Goal: Task Accomplishment & Management: Use online tool/utility

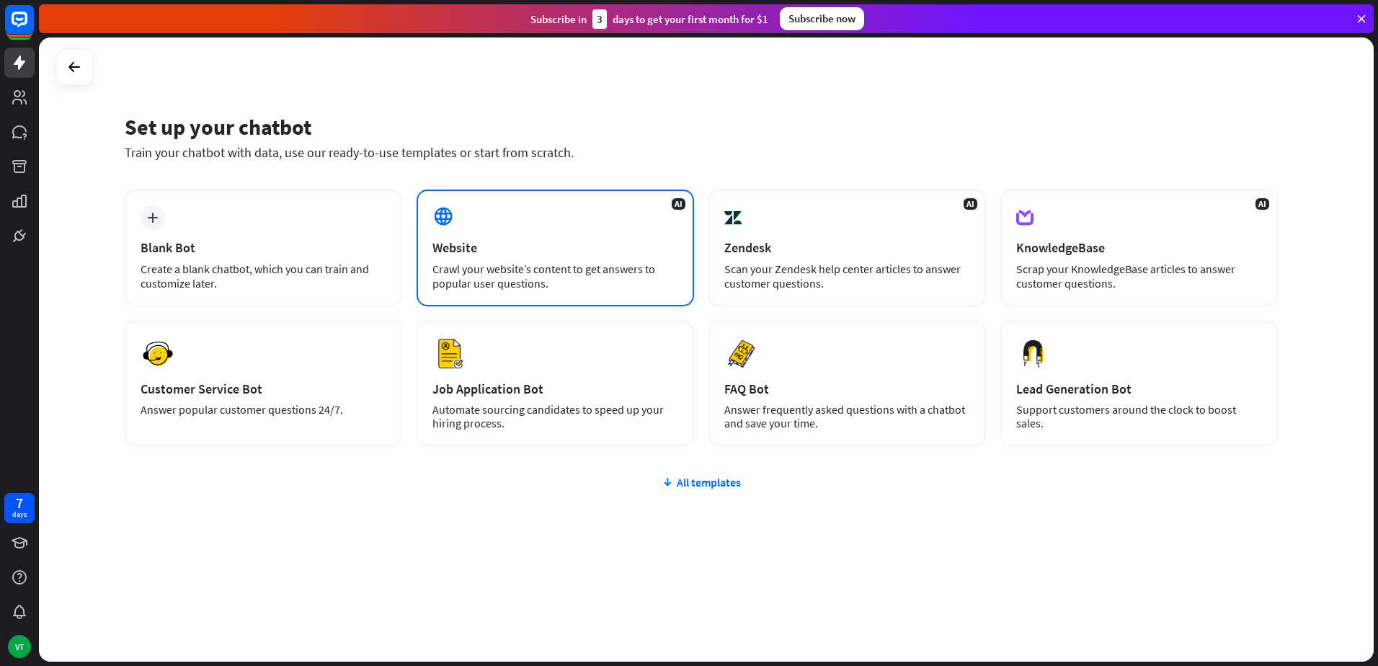
click at [529, 232] on div "AI Website Crawl your website’s content to get answers to popular user question…" at bounding box center [554, 248] width 277 height 117
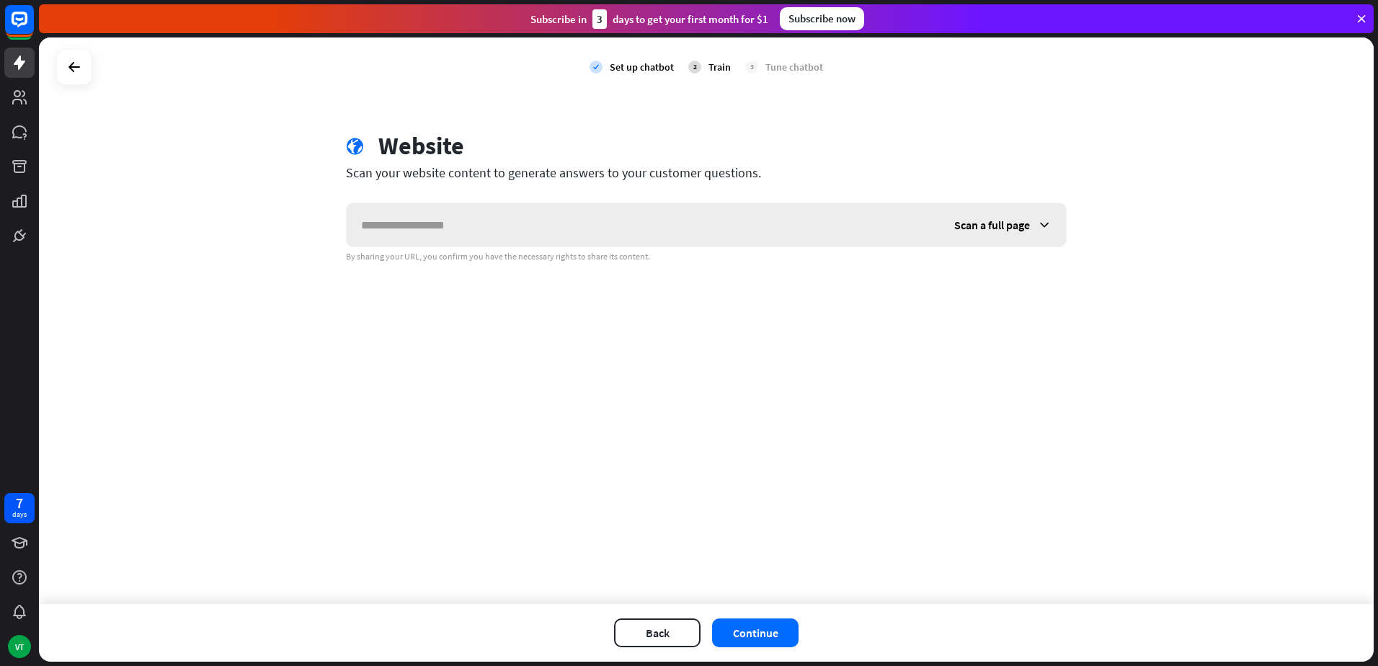
click at [706, 222] on input "text" at bounding box center [643, 224] width 593 height 43
type input "****"
click at [1004, 223] on span "Scan a full page" at bounding box center [992, 225] width 76 height 14
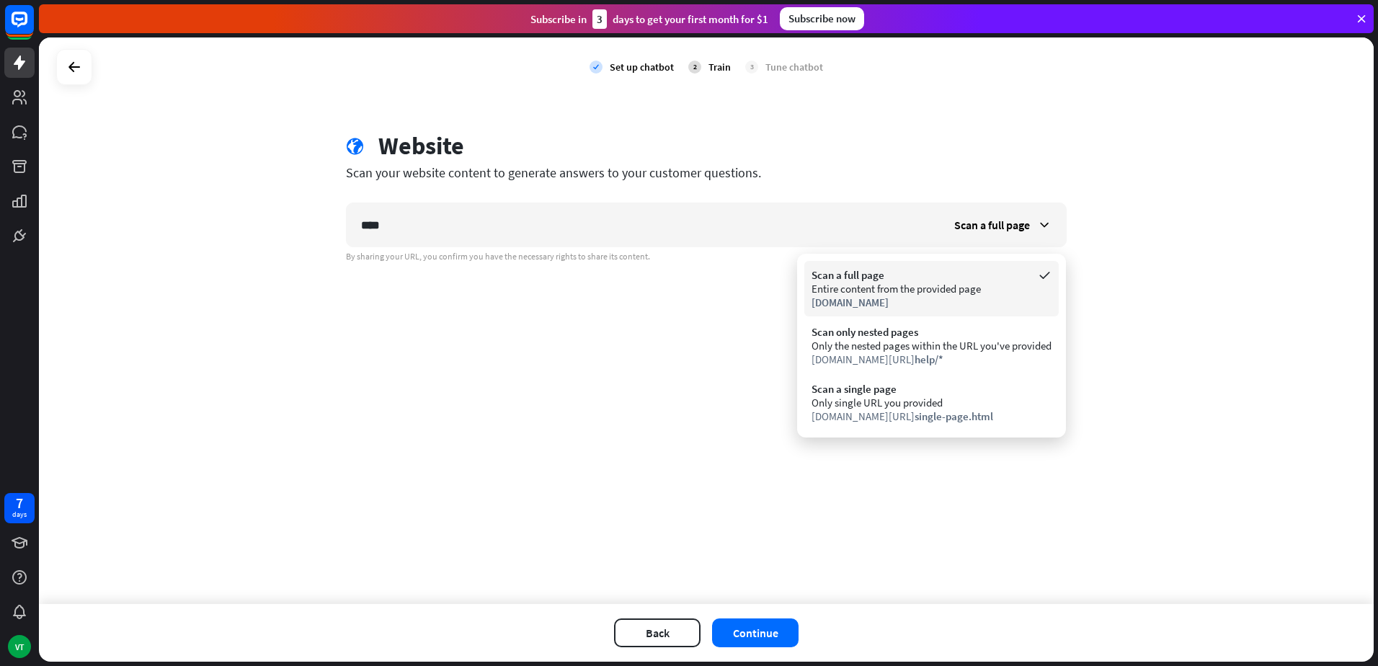
click at [935, 277] on div "Scan a full page" at bounding box center [931, 275] width 240 height 14
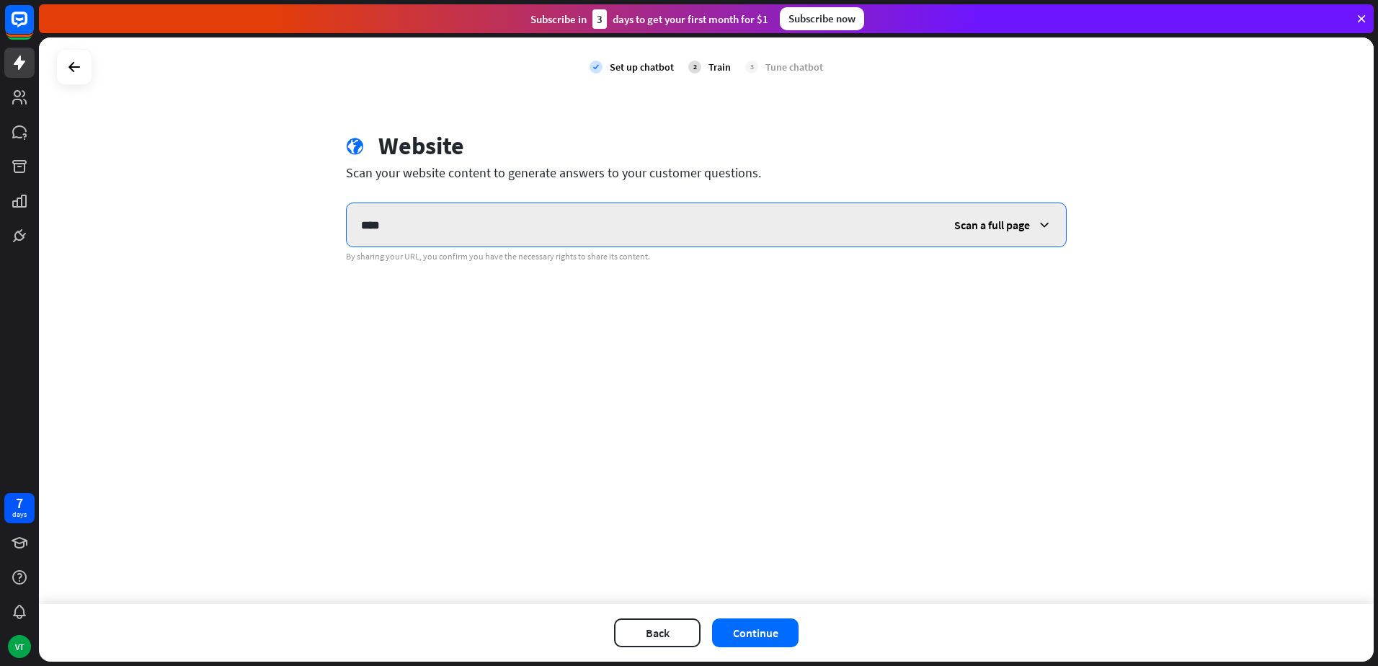
click at [640, 205] on input "****" at bounding box center [643, 224] width 593 height 43
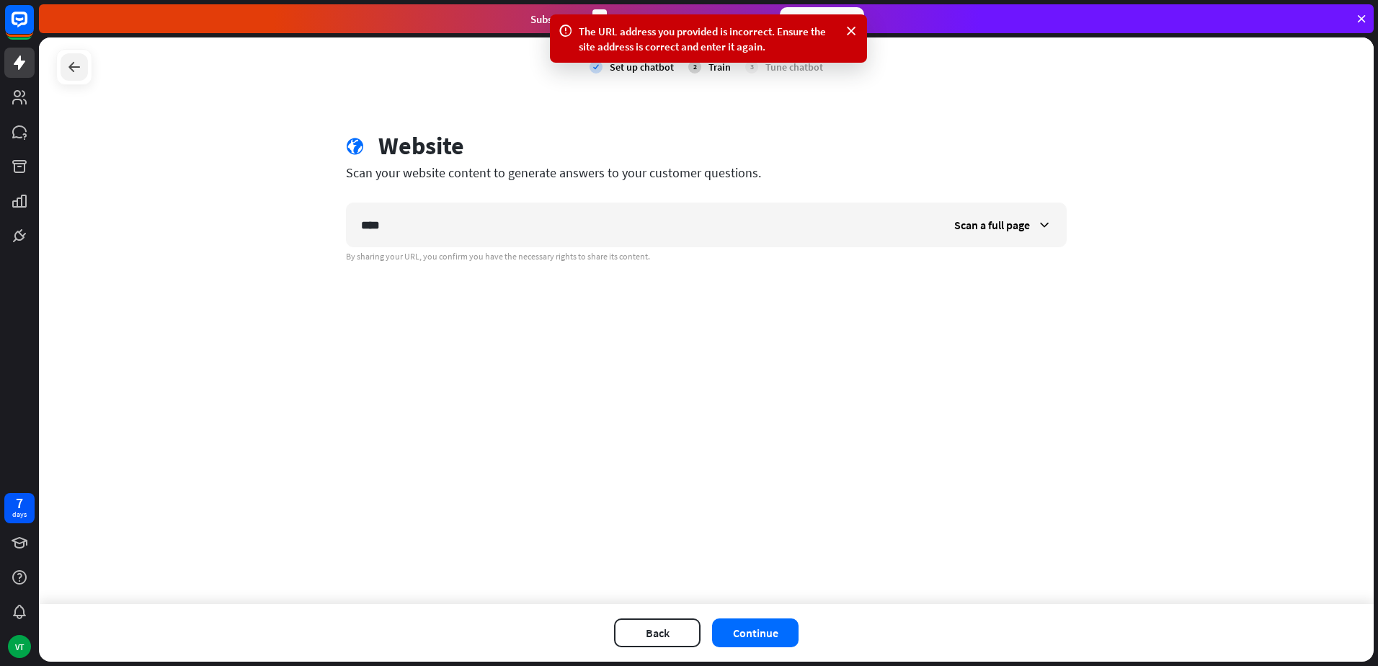
click at [58, 66] on div at bounding box center [74, 67] width 36 height 36
click at [79, 65] on icon at bounding box center [74, 66] width 17 height 17
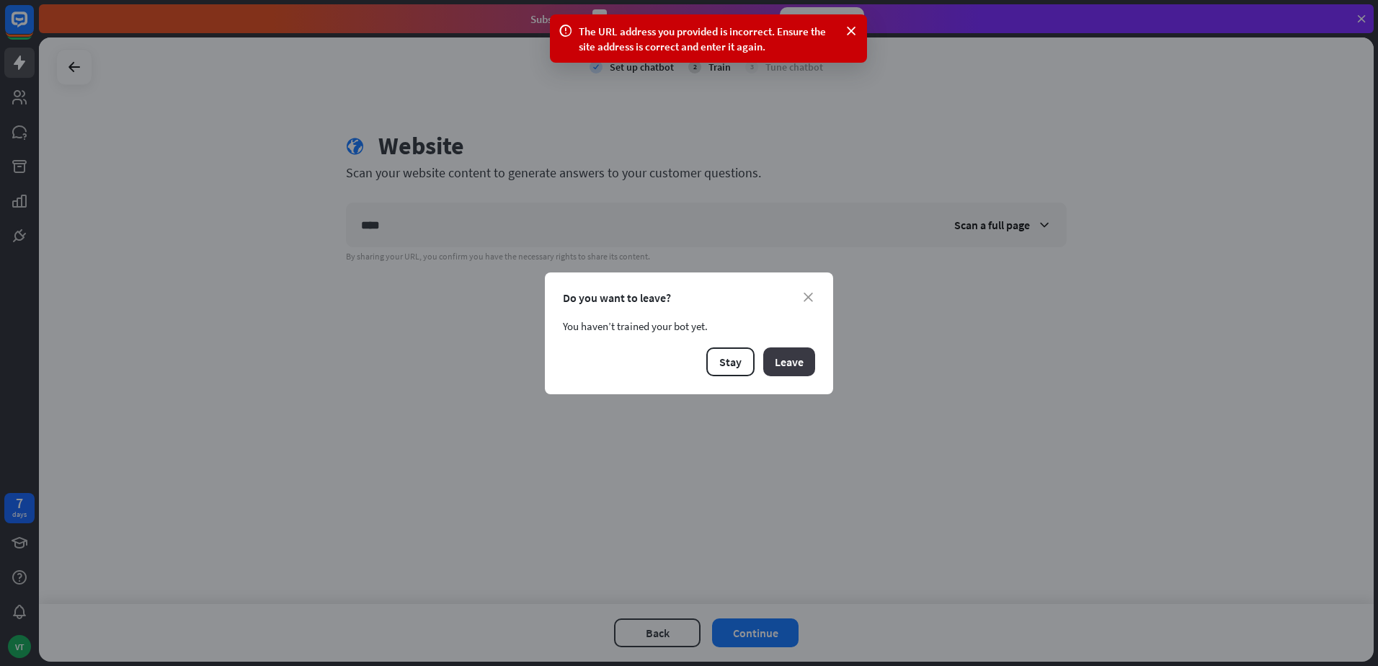
click at [777, 360] on button "Leave" at bounding box center [789, 361] width 52 height 29
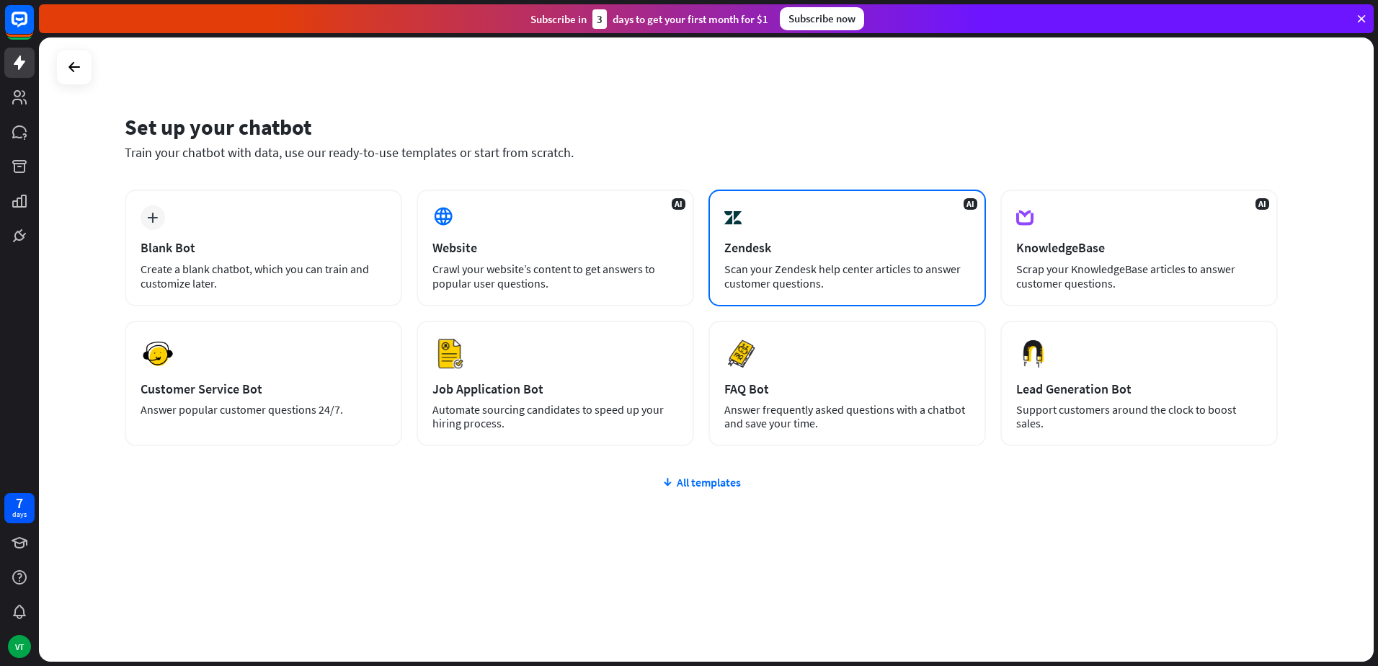
click at [842, 249] on div "Zendesk" at bounding box center [847, 247] width 246 height 17
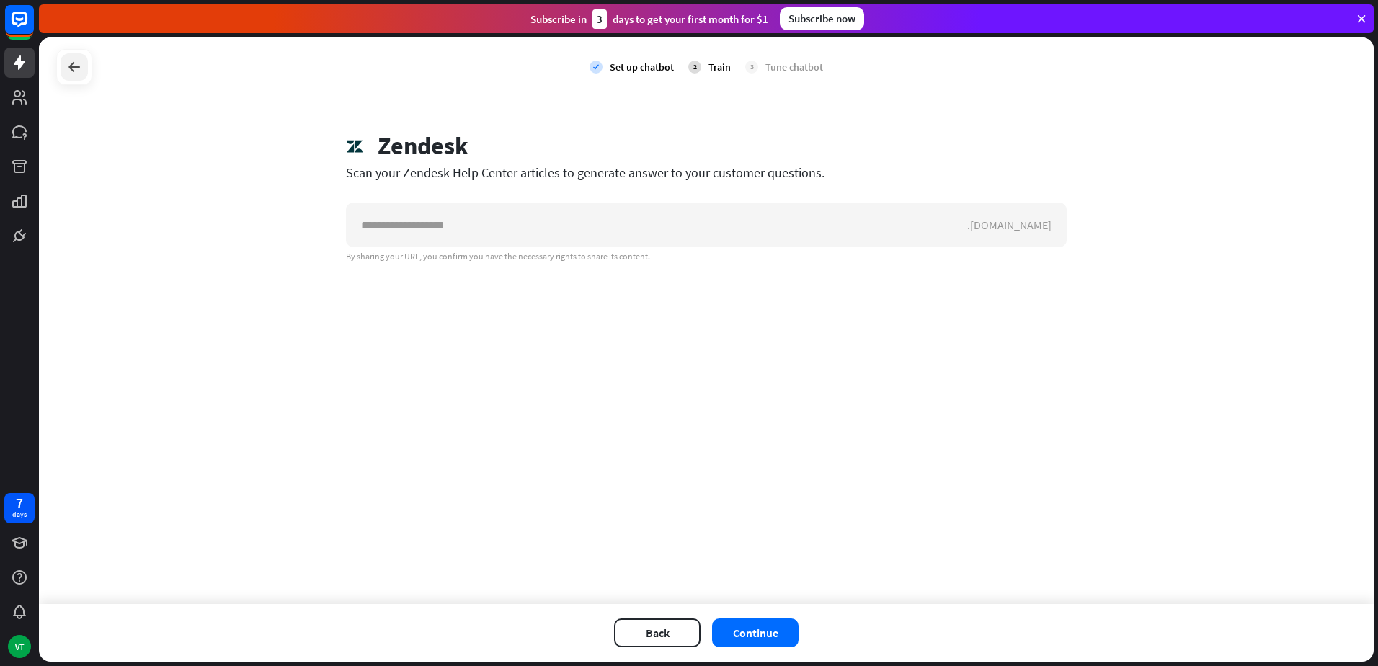
click at [73, 67] on icon at bounding box center [74, 66] width 17 height 17
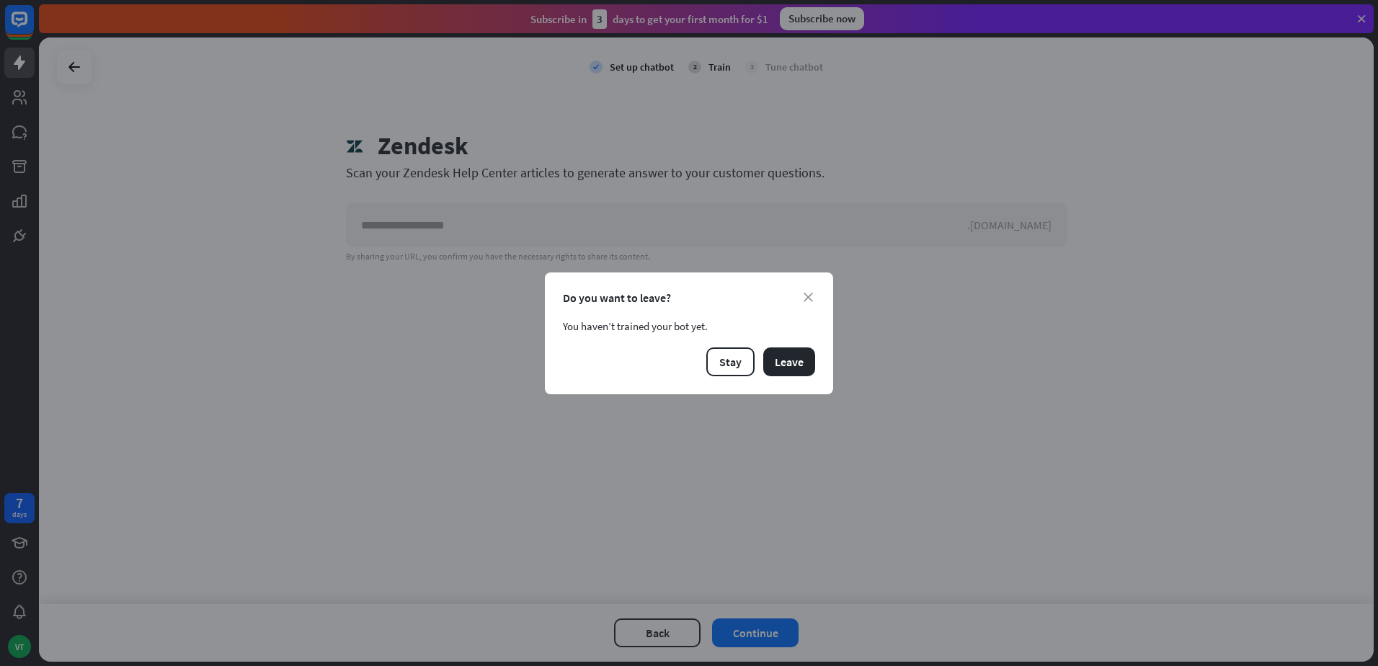
click at [16, 96] on div "close Do you want to leave? You haven’t trained your bot yet. Stay Leave" at bounding box center [689, 333] width 1378 height 666
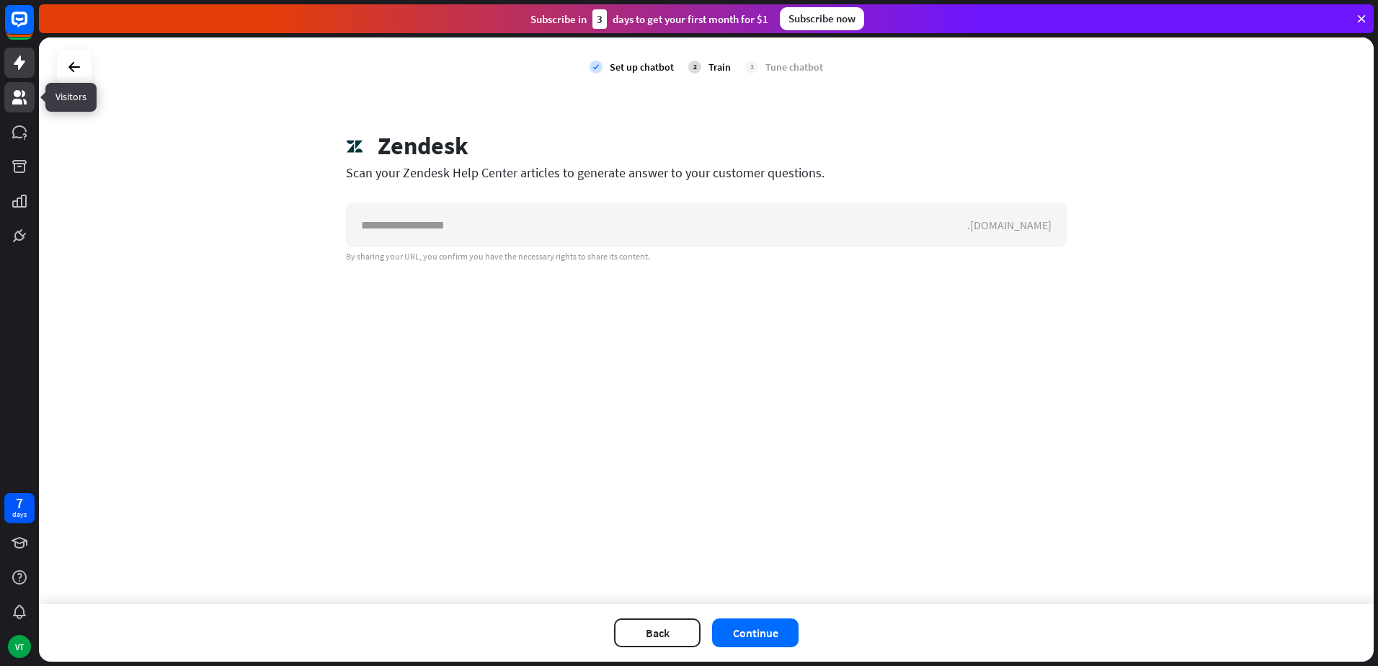
click at [11, 90] on icon at bounding box center [19, 97] width 17 height 17
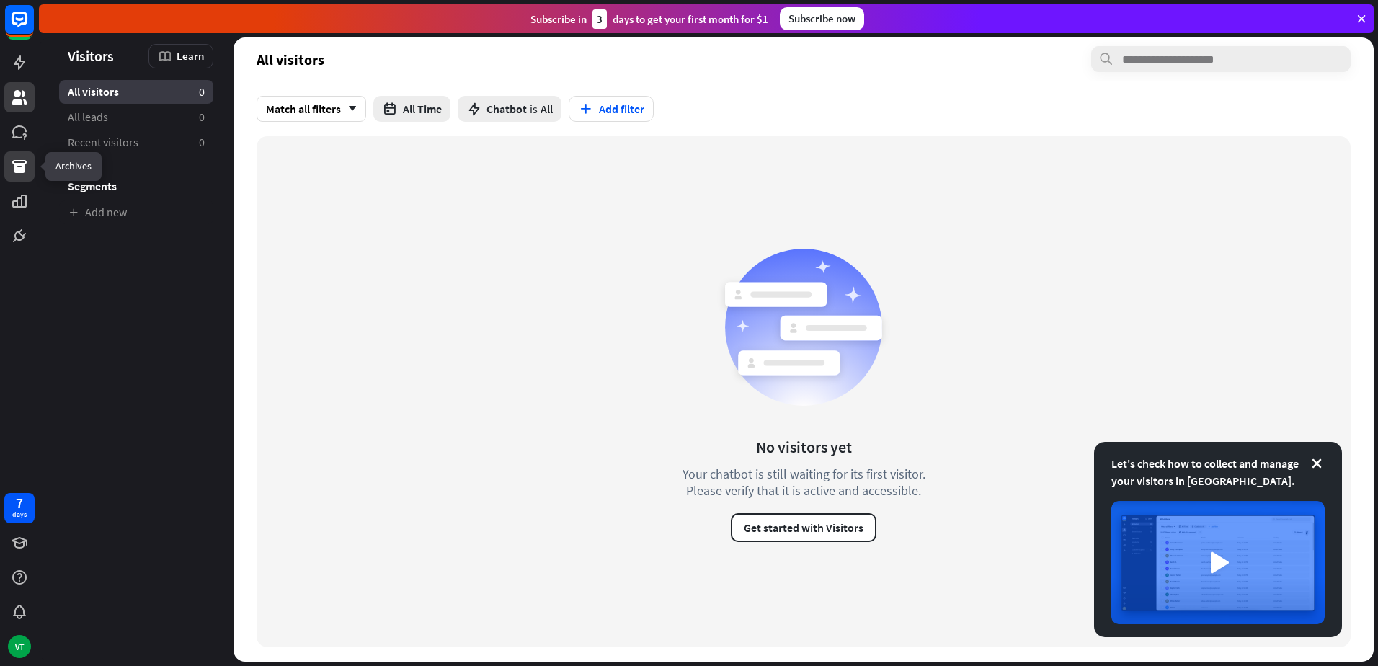
click at [22, 161] on icon at bounding box center [19, 166] width 14 height 13
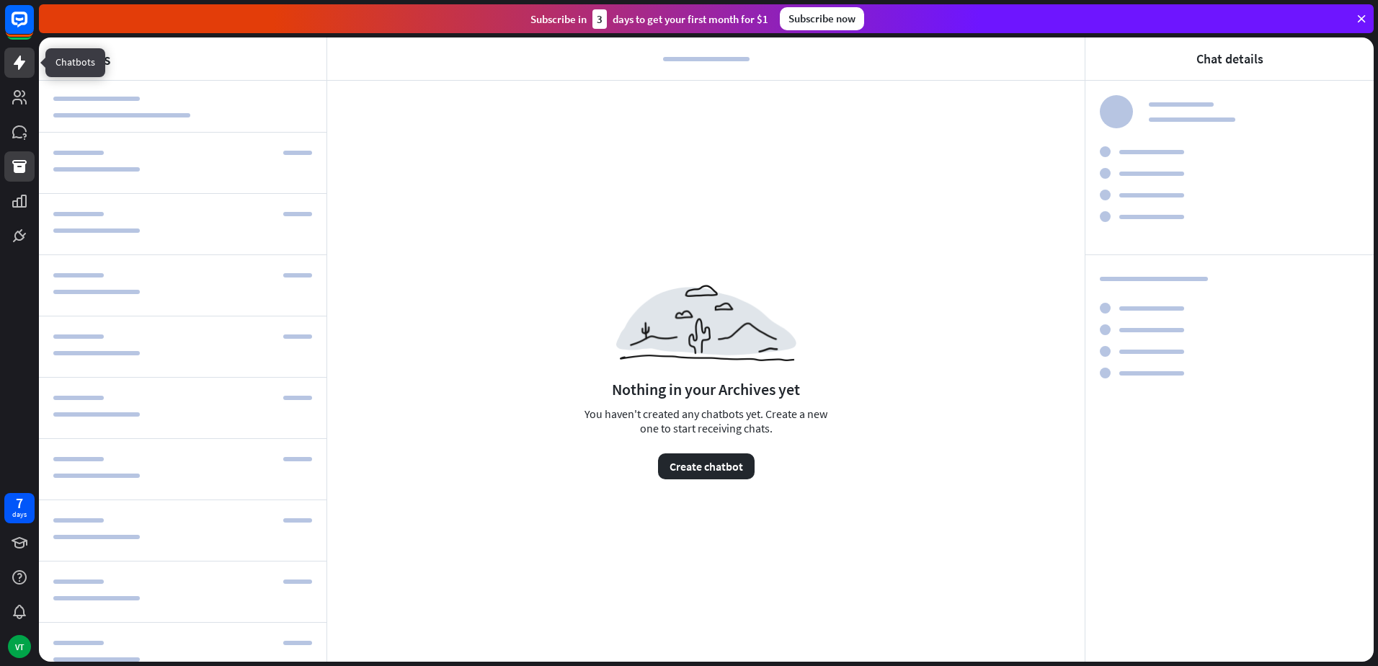
click at [26, 70] on icon at bounding box center [19, 62] width 17 height 17
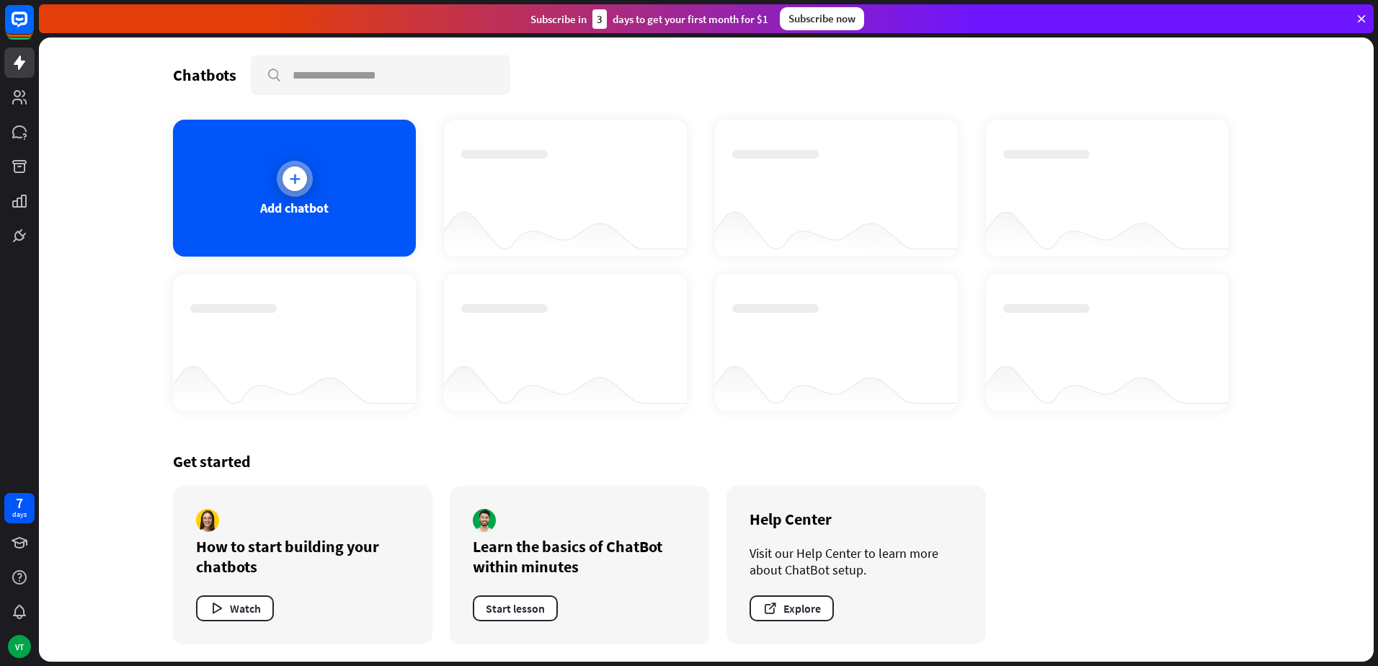
click at [306, 185] on div at bounding box center [295, 179] width 36 height 36
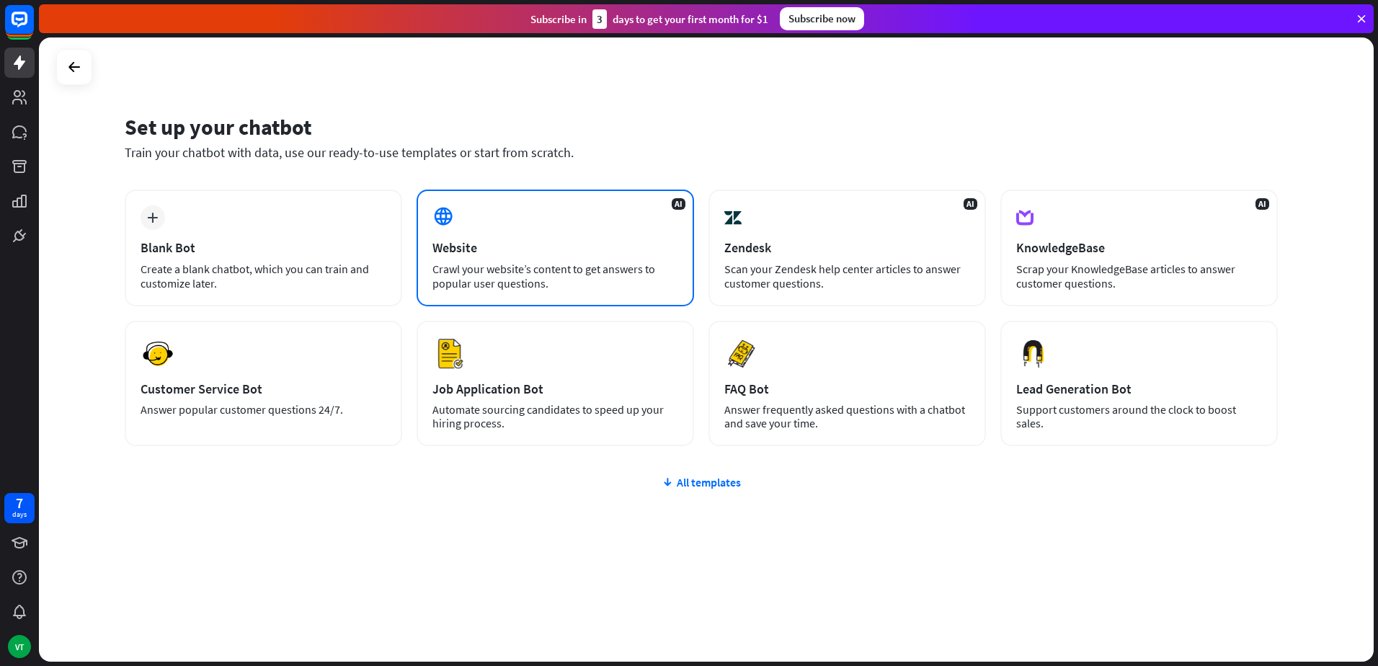
click at [556, 242] on div "Website" at bounding box center [555, 247] width 246 height 17
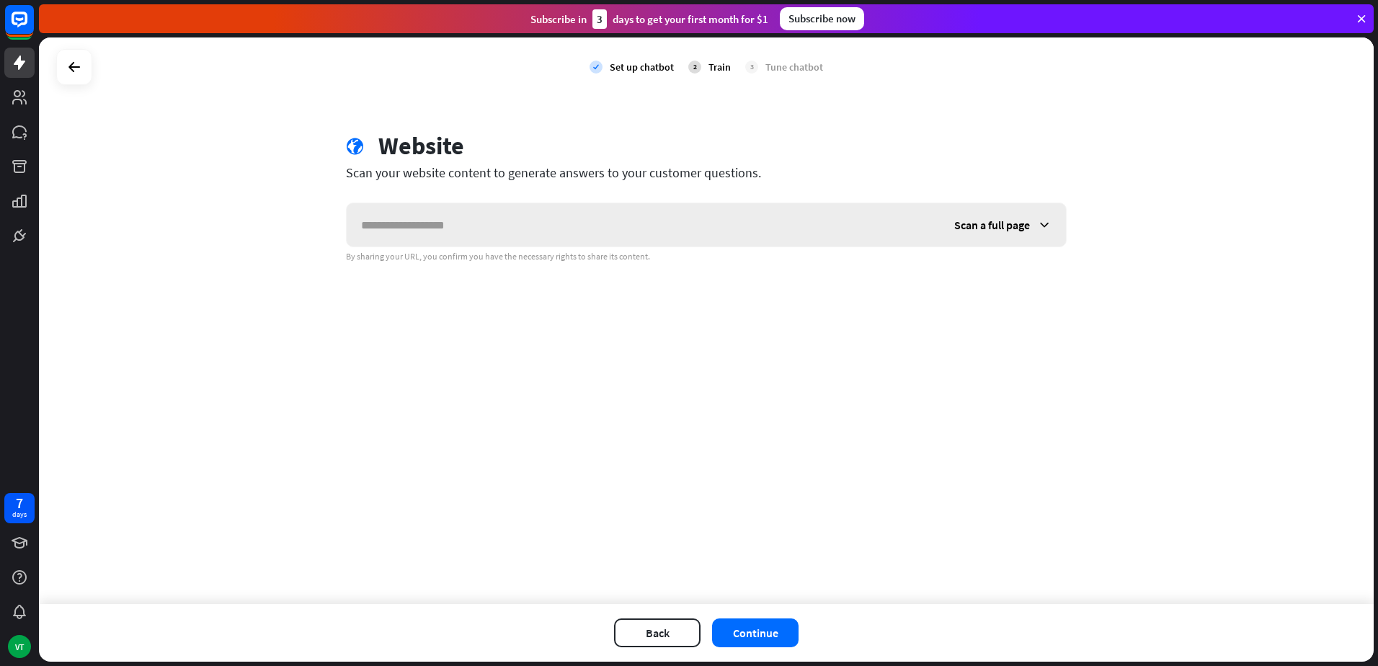
click at [692, 236] on input "text" at bounding box center [643, 224] width 593 height 43
type input "*********"
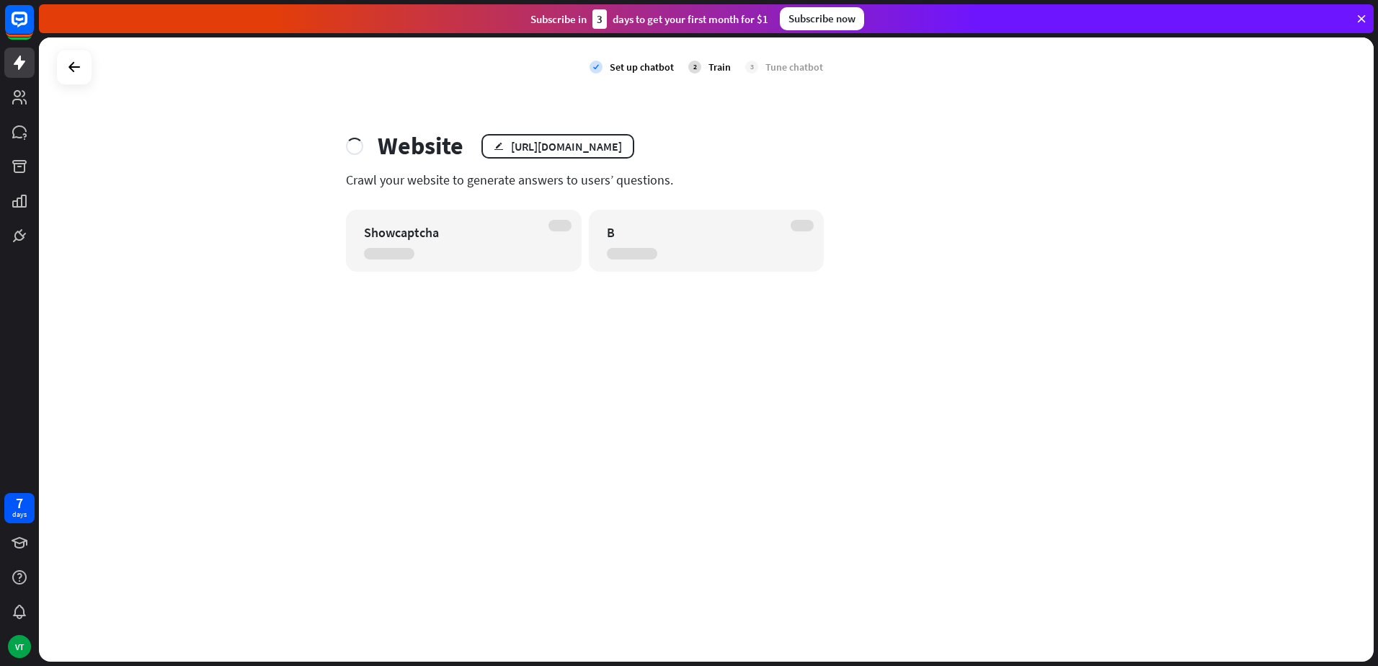
click at [442, 227] on div "Showcaptcha" at bounding box center [451, 232] width 174 height 17
click at [676, 237] on div "B" at bounding box center [694, 232] width 174 height 17
click at [802, 19] on div "Subscribe now" at bounding box center [822, 18] width 84 height 23
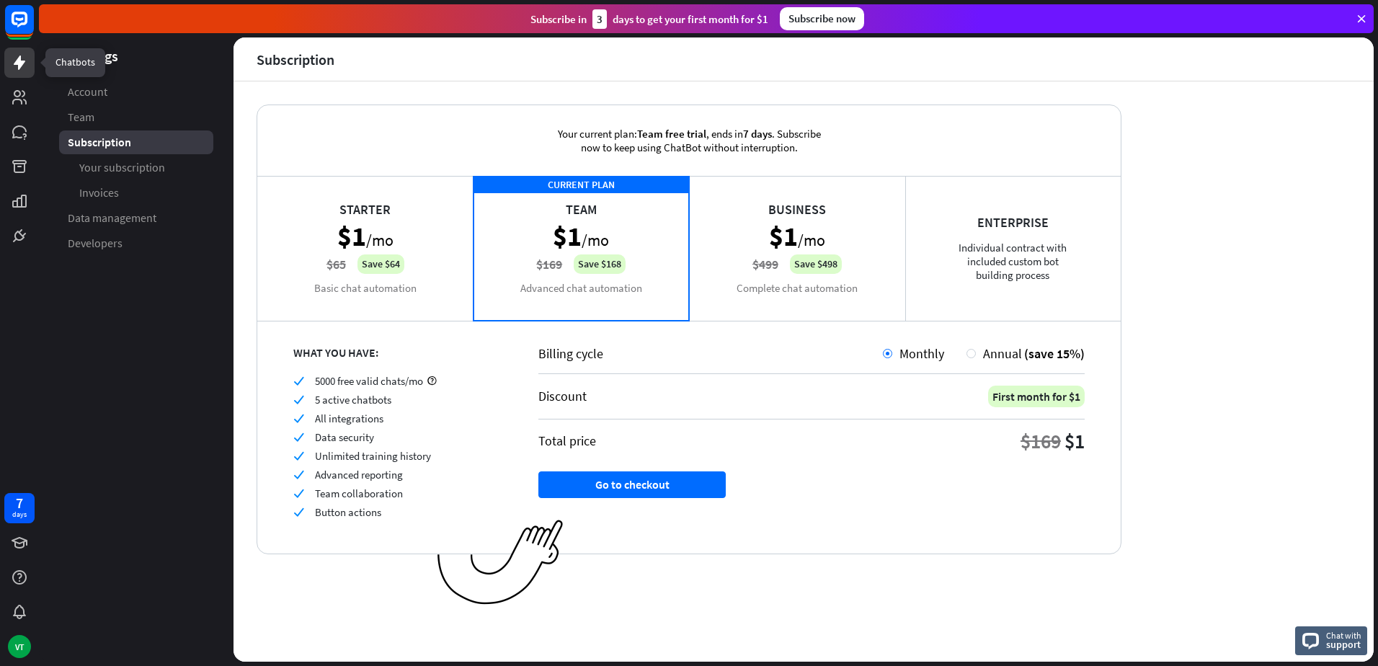
click at [22, 64] on icon at bounding box center [20, 62] width 12 height 14
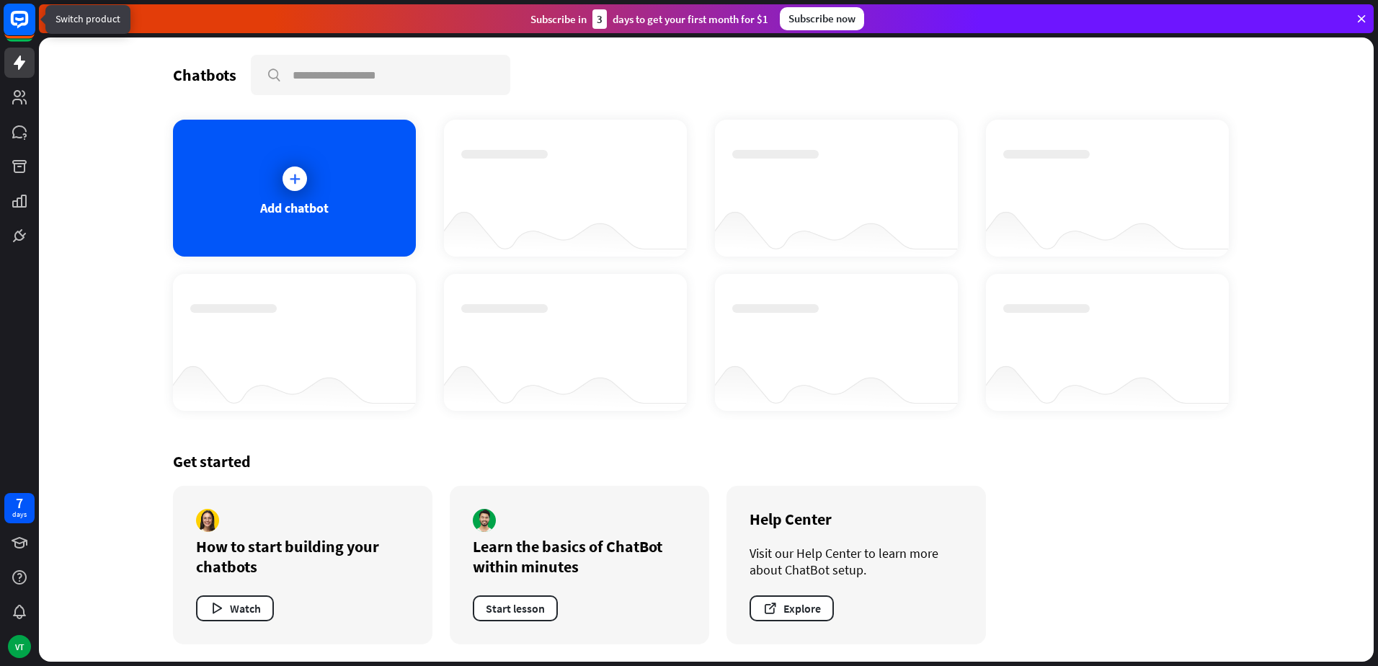
click at [24, 23] on icon at bounding box center [19, 19] width 17 height 17
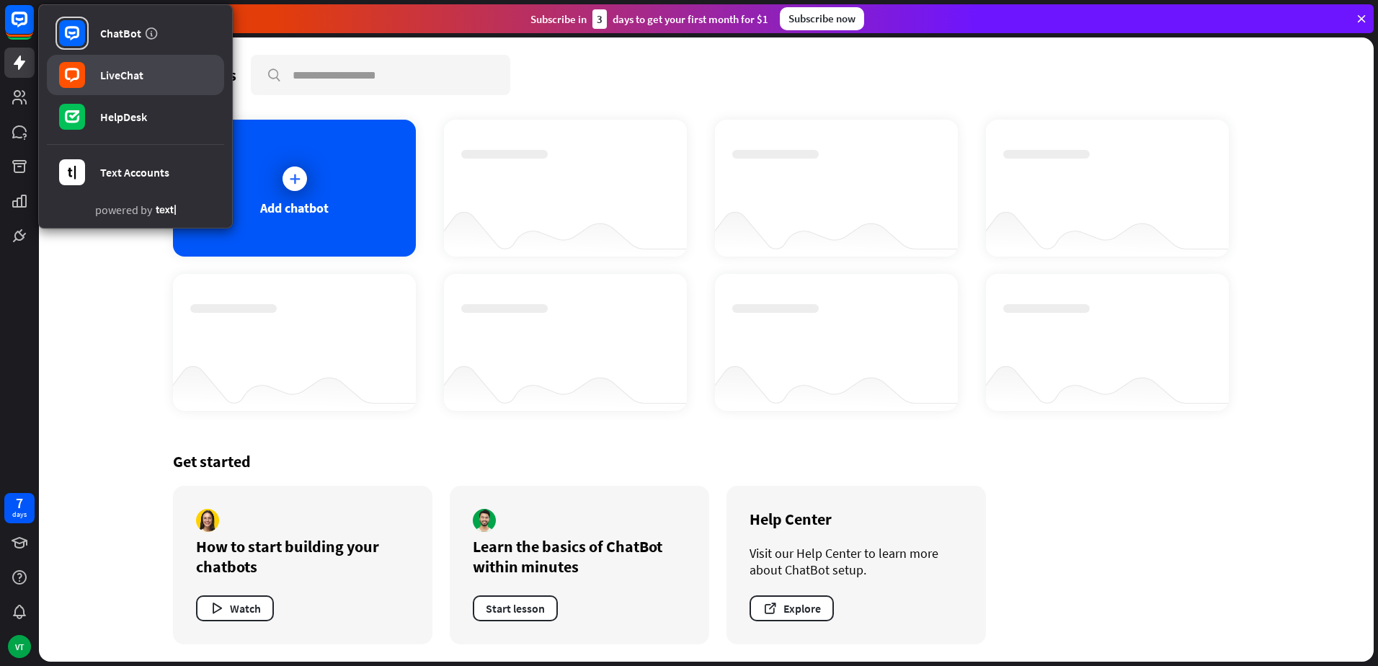
click at [129, 79] on div "LiveChat" at bounding box center [121, 75] width 43 height 14
